Goal: Navigation & Orientation: Go to known website

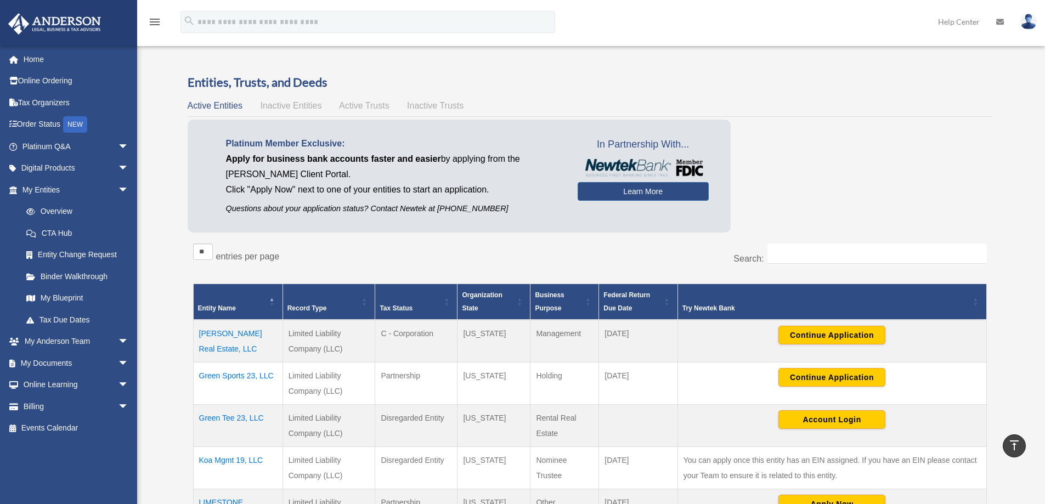
scroll to position [396, 0]
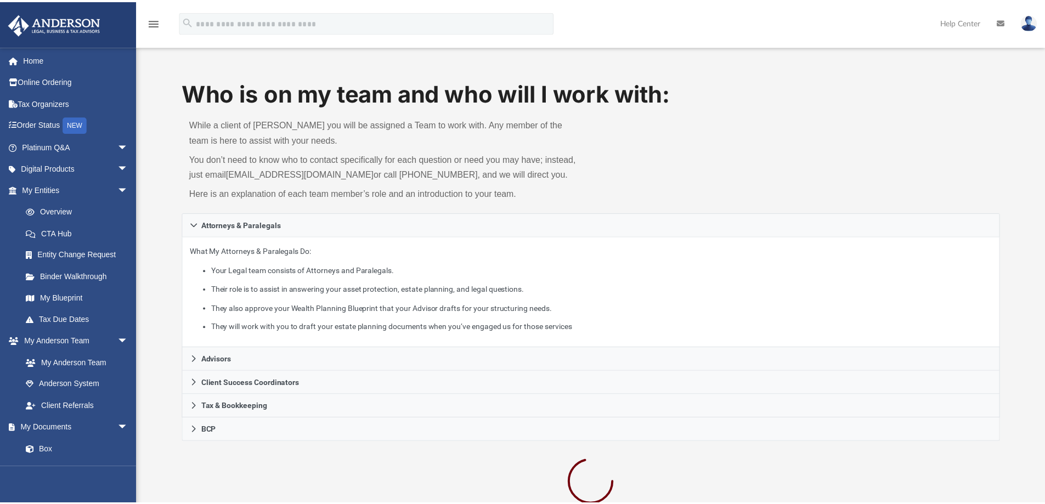
scroll to position [284, 0]
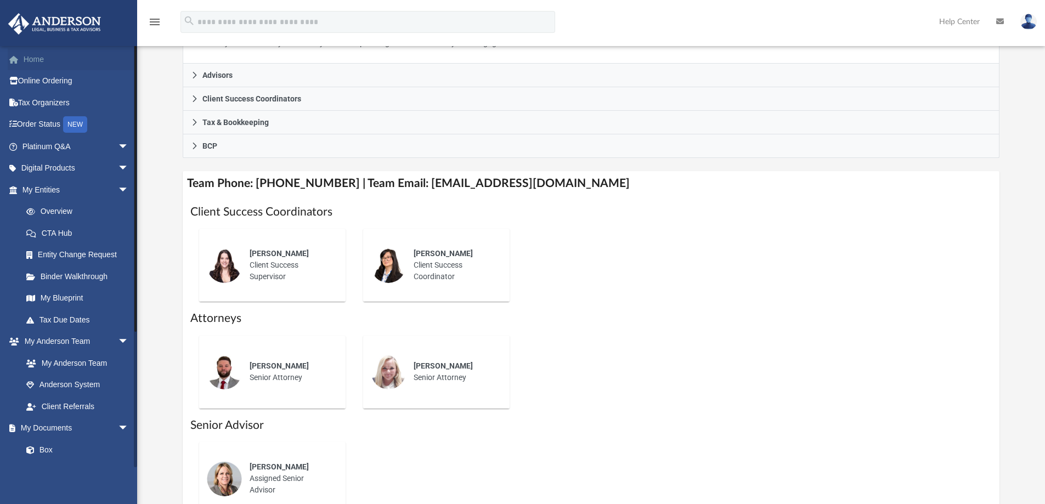
click at [37, 57] on link "Home" at bounding box center [77, 59] width 138 height 22
